Goal: Navigation & Orientation: Find specific page/section

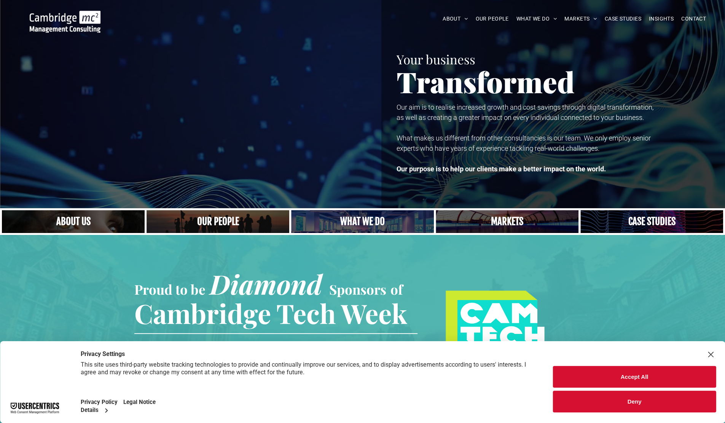
click at [612, 374] on button "Accept All" at bounding box center [634, 376] width 163 height 22
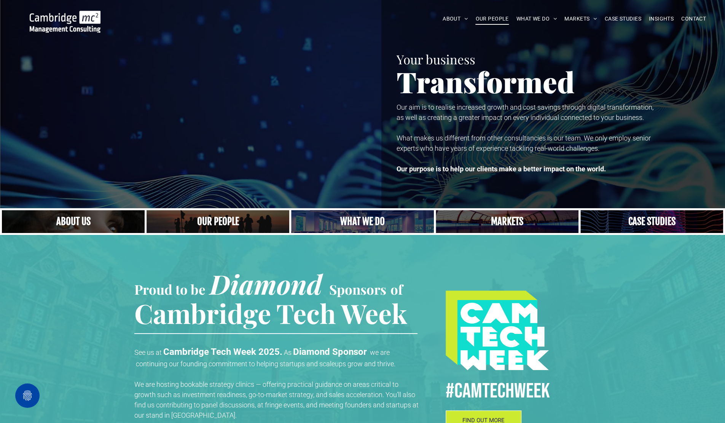
click at [491, 19] on span "OUR PEOPLE" at bounding box center [491, 19] width 33 height 12
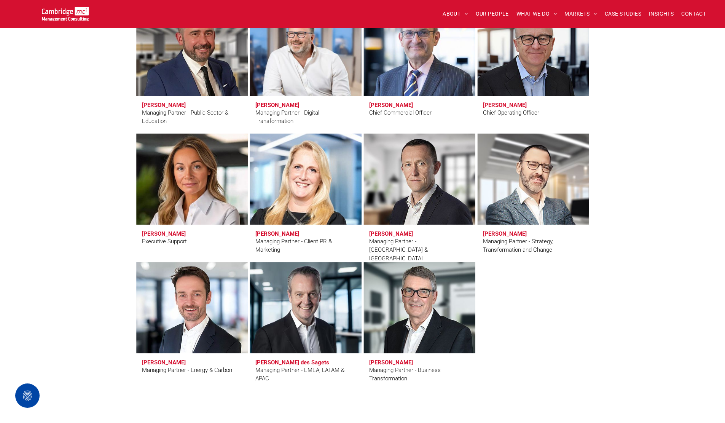
scroll to position [516, 0]
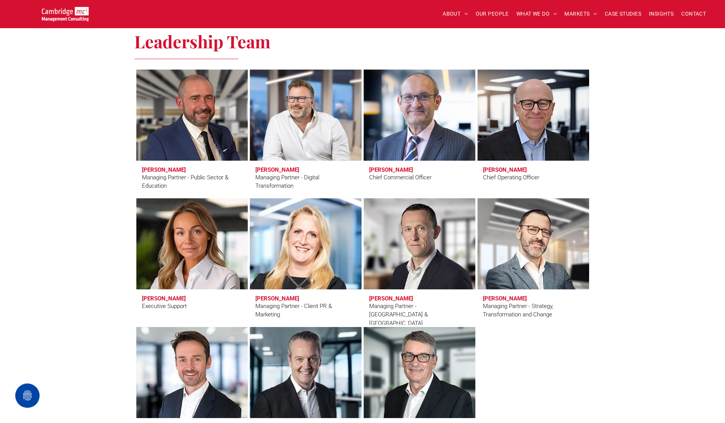
click at [444, 116] on link at bounding box center [419, 115] width 118 height 97
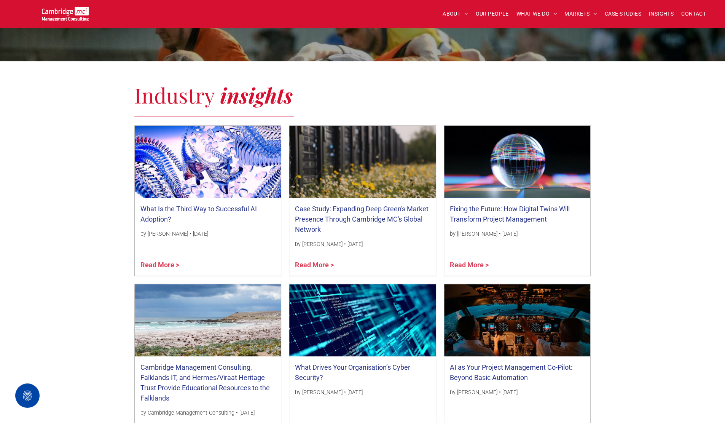
scroll to position [494, 0]
